Goal: Transaction & Acquisition: Purchase product/service

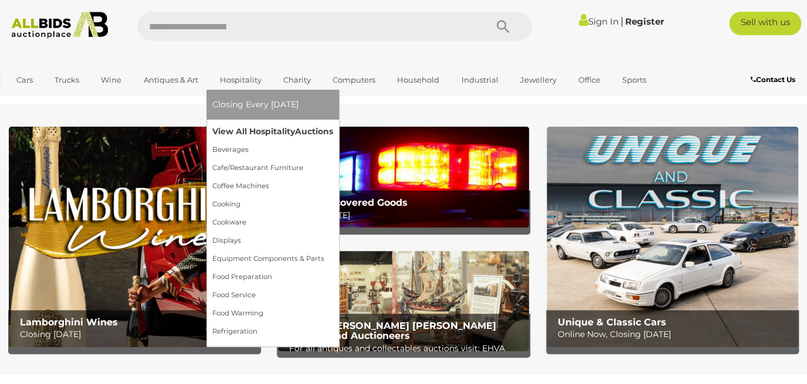
click at [239, 134] on link "View All Hospitality Auctions" at bounding box center [272, 132] width 121 height 18
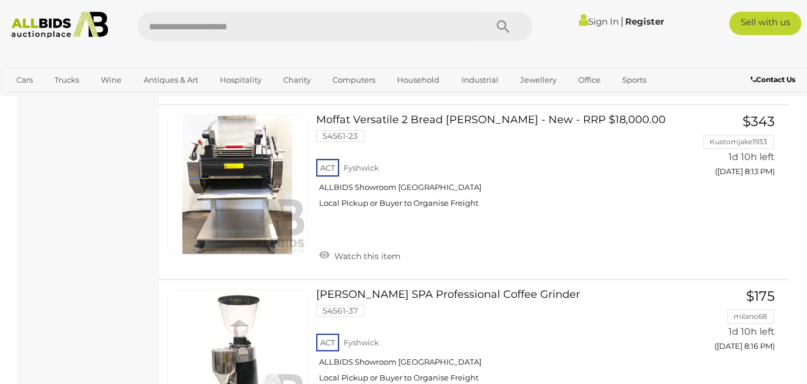
scroll to position [6408, 0]
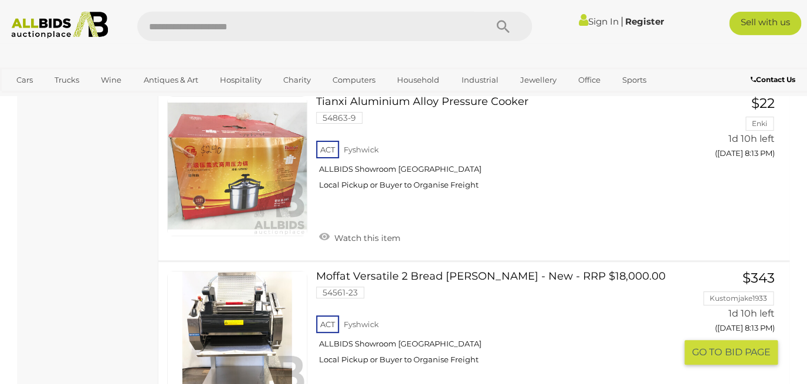
click at [234, 358] on link at bounding box center [237, 341] width 140 height 140
